Goal: Transaction & Acquisition: Purchase product/service

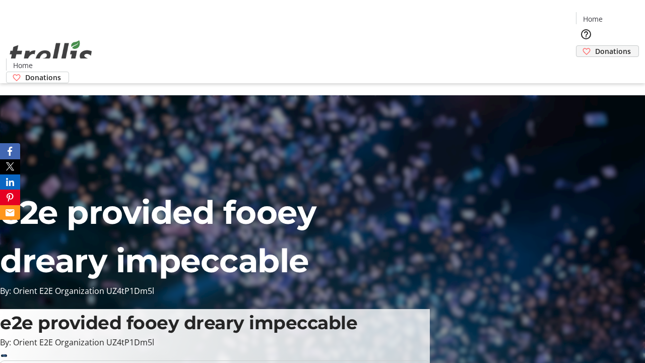
click at [595, 46] on span "Donations" at bounding box center [613, 51] width 36 height 11
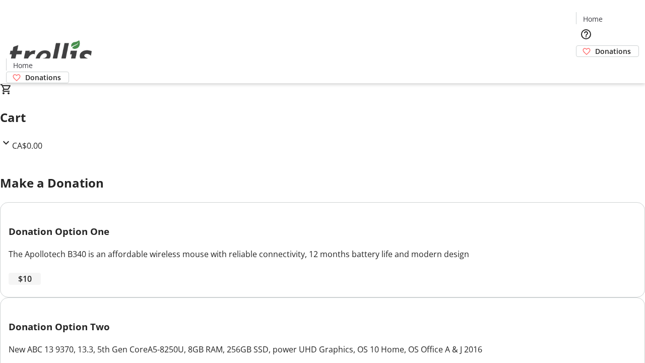
click at [32, 285] on span "$10" at bounding box center [25, 279] width 14 height 12
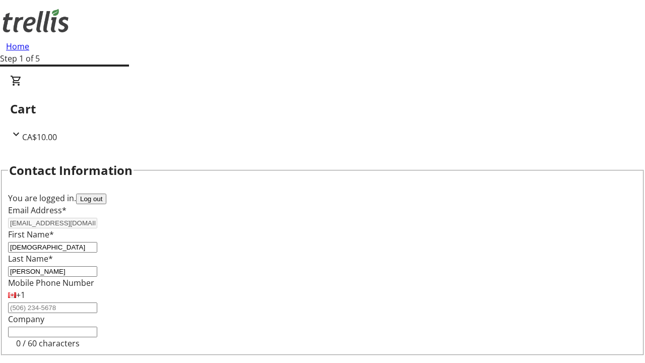
select select "CA"
type input "[STREET_ADDRESS][PERSON_NAME]"
type input "Kelowna"
select select "BC"
type input "Kelowna"
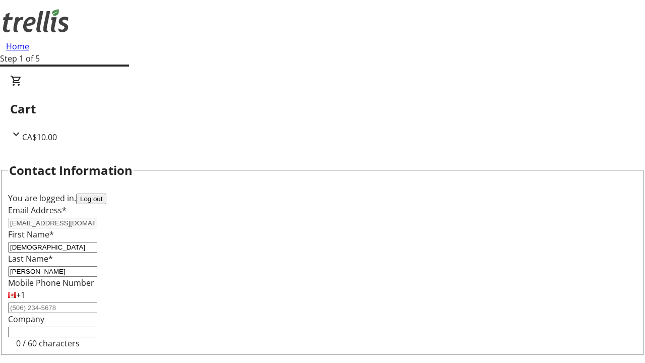
type input "V1Y 0C2"
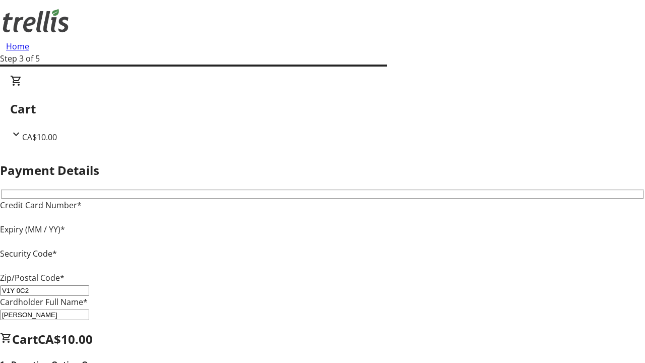
type input "V1Y 0C2"
